Goal: Task Accomplishment & Management: Use online tool/utility

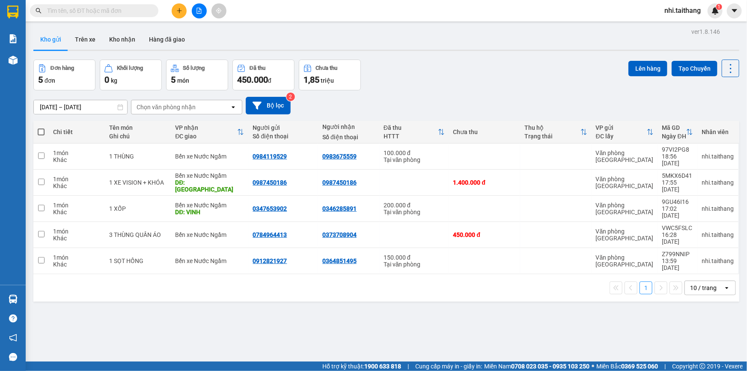
click at [41, 131] on span at bounding box center [41, 131] width 7 height 7
click at [41, 128] on input "checkbox" at bounding box center [41, 128] width 0 height 0
checkbox input "true"
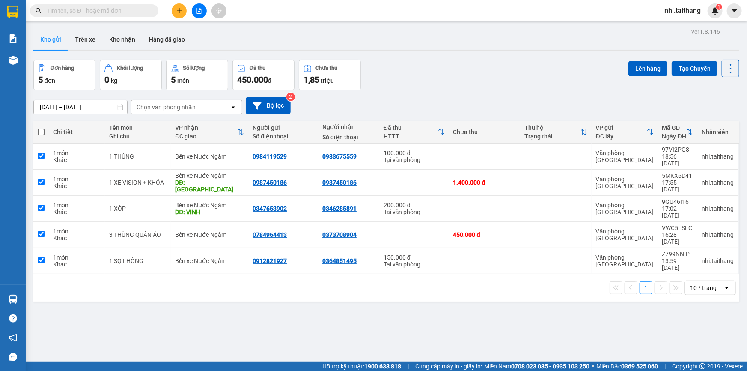
checkbox input "true"
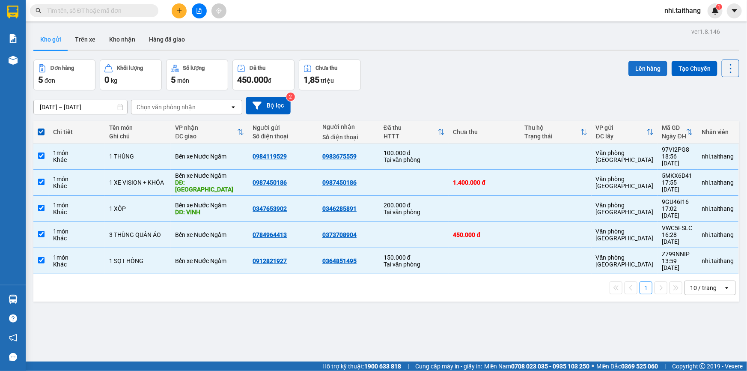
click at [641, 65] on button "Lên hàng" at bounding box center [647, 68] width 39 height 15
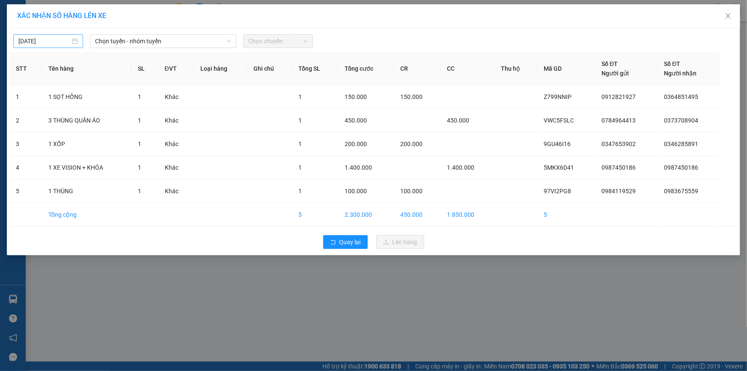
click at [60, 39] on input "[DATE]" at bounding box center [44, 40] width 52 height 9
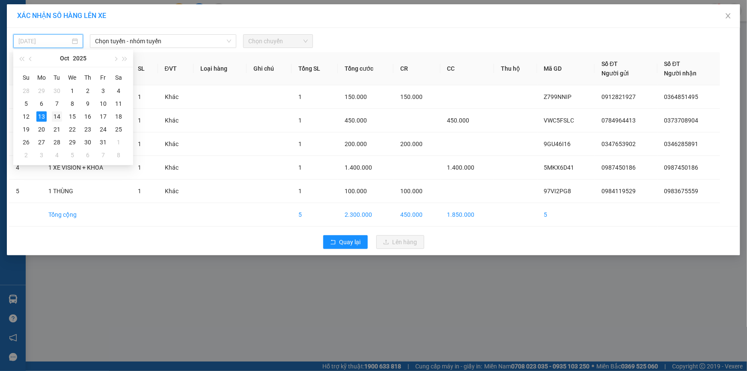
click at [60, 118] on div "14" at bounding box center [57, 116] width 10 height 10
type input "[DATE]"
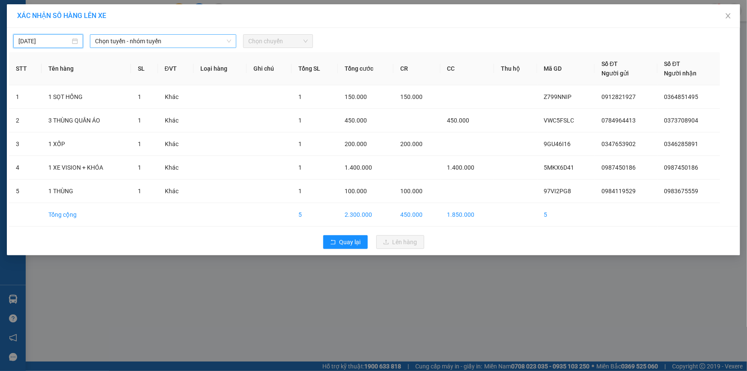
click at [141, 39] on span "Chọn tuyến - nhóm tuyến" at bounding box center [163, 41] width 136 height 13
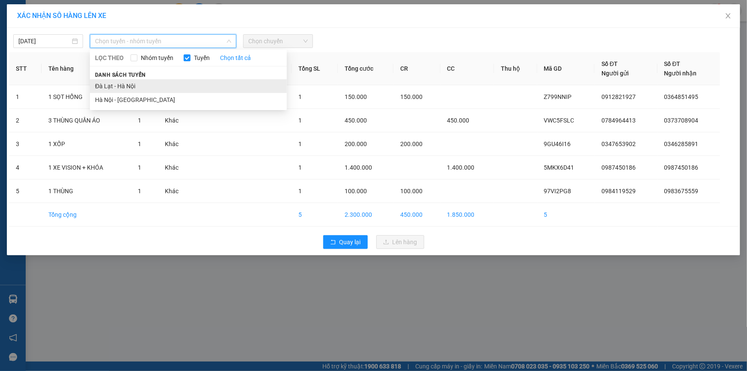
click at [128, 83] on li "Đà Lạt - Hà Nội" at bounding box center [188, 86] width 197 height 14
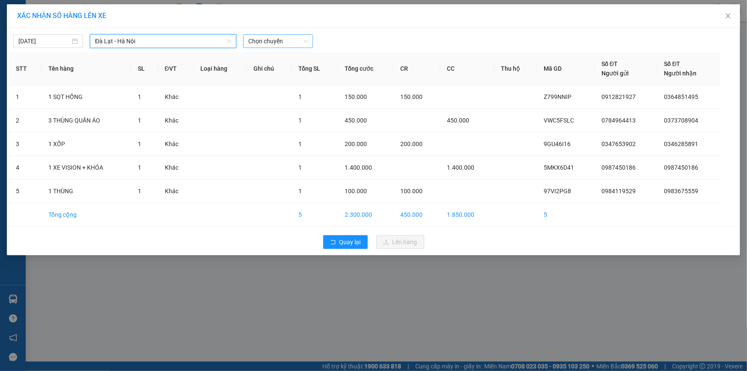
click at [291, 37] on span "Chọn chuyến" at bounding box center [277, 41] width 59 height 13
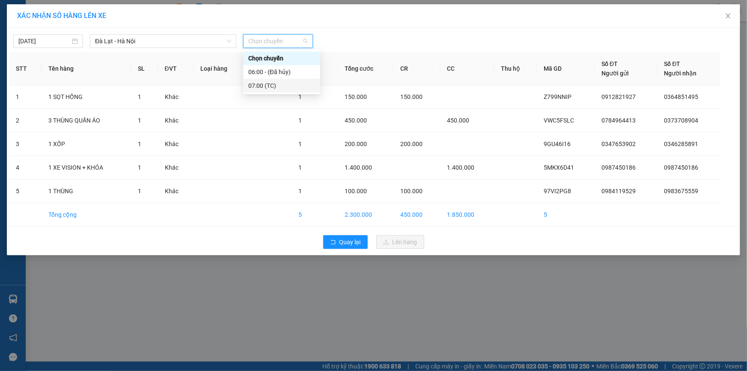
click at [271, 84] on div "07:00 (TC)" at bounding box center [281, 85] width 67 height 9
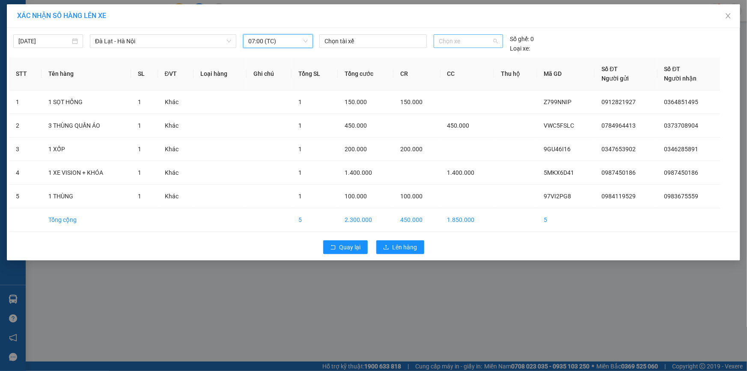
click at [467, 43] on span "Chọn xe" at bounding box center [468, 41] width 59 height 13
type input "108"
click at [452, 60] on div "49B-010.85" at bounding box center [468, 58] width 59 height 9
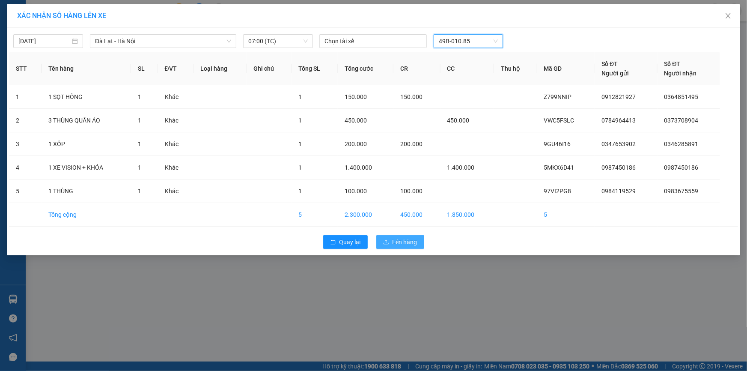
click at [404, 243] on span "Lên hàng" at bounding box center [405, 241] width 25 height 9
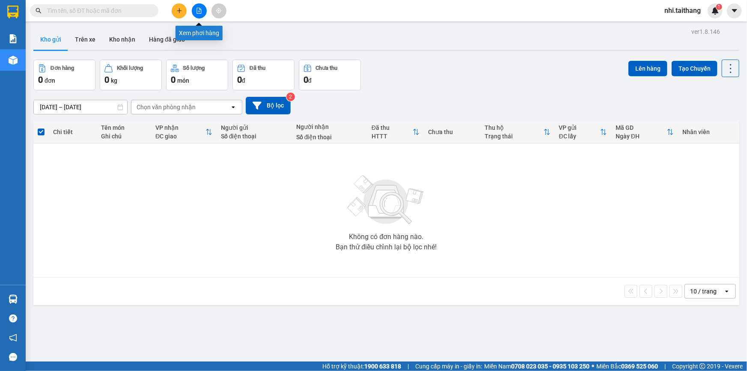
click at [196, 6] on button at bounding box center [199, 10] width 15 height 15
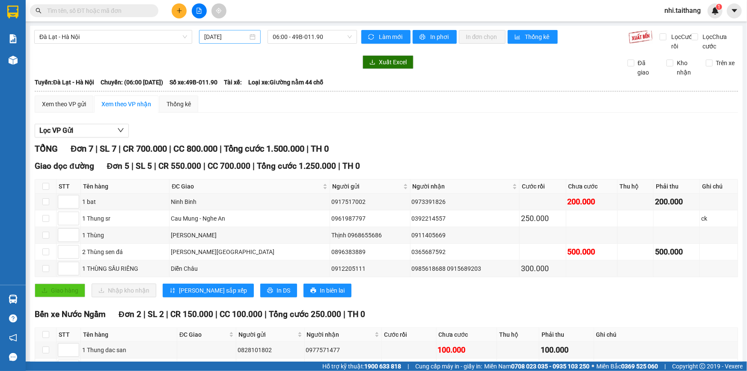
click at [238, 39] on input "[DATE]" at bounding box center [226, 36] width 44 height 9
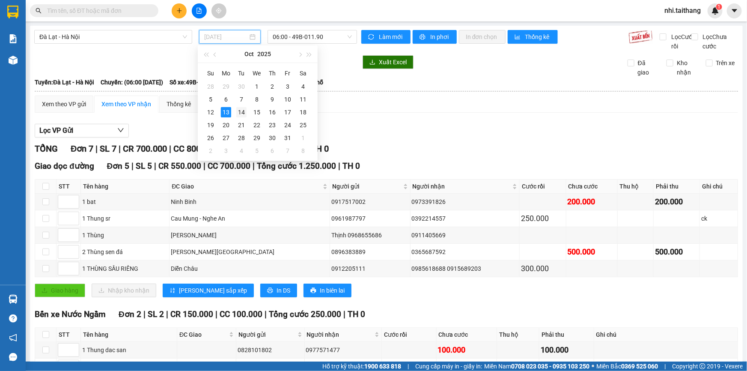
click at [242, 107] on div "14" at bounding box center [241, 112] width 10 height 10
type input "[DATE]"
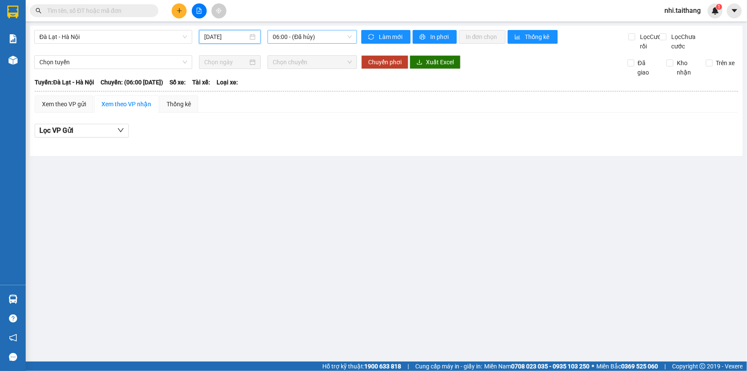
click at [311, 36] on span "06:00 - (Đã hủy)" at bounding box center [312, 36] width 79 height 13
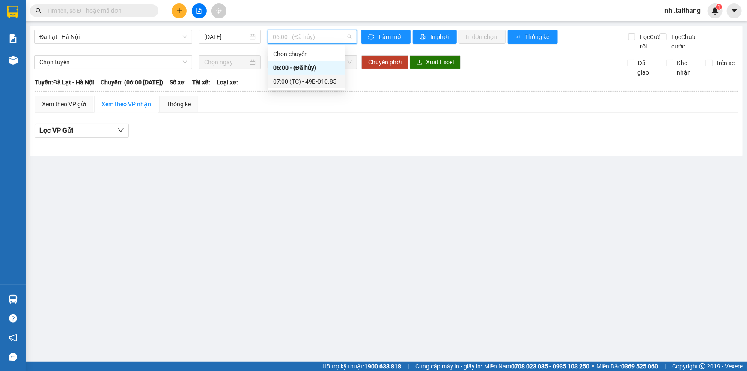
click at [313, 77] on div "07:00 (TC) - 49B-010.85" at bounding box center [306, 81] width 67 height 9
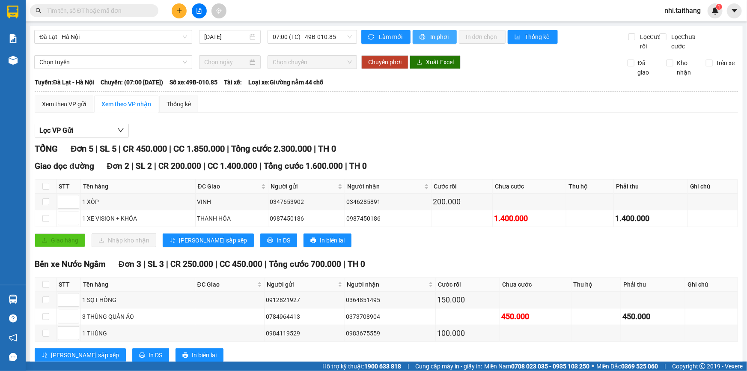
click at [439, 39] on span "In phơi" at bounding box center [440, 36] width 20 height 9
